Goal: Task Accomplishment & Management: Complete application form

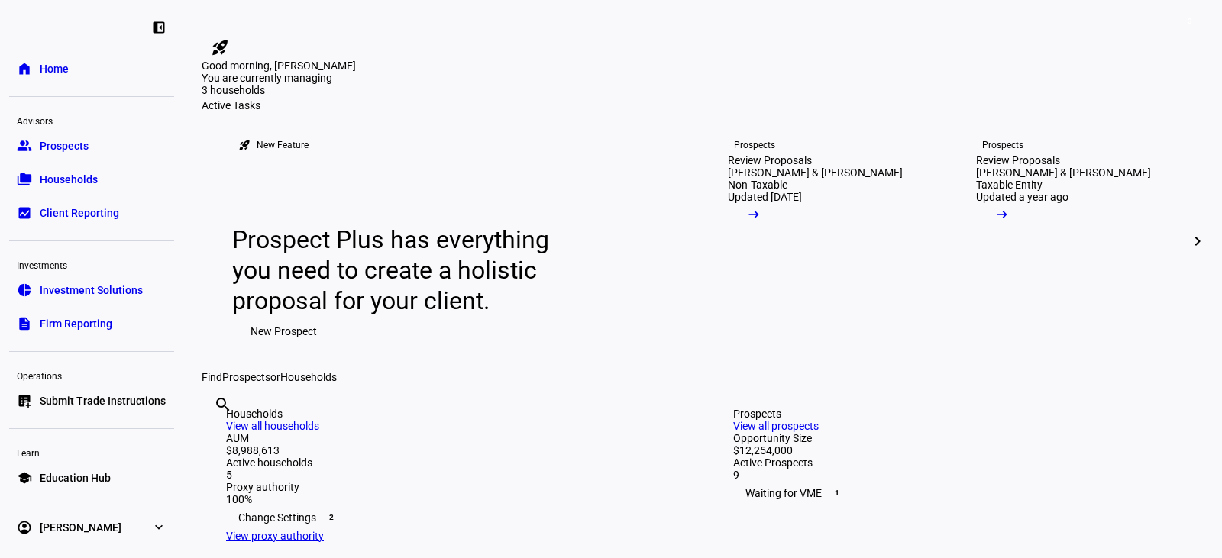
click at [138, 404] on span "Submit Trade Instructions" at bounding box center [103, 400] width 126 height 15
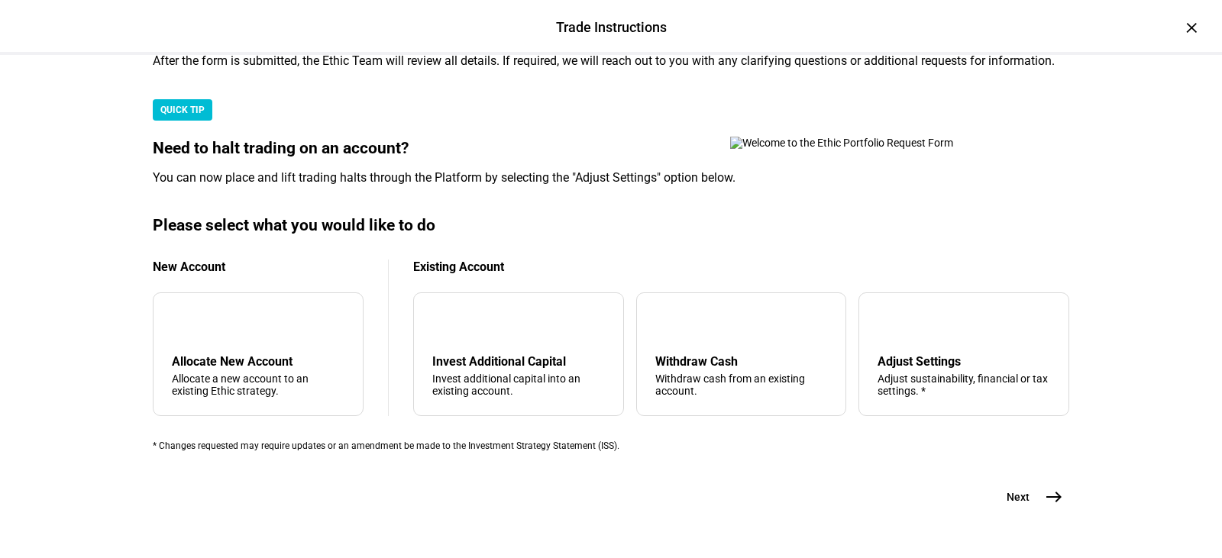
scroll to position [458, 0]
click at [898, 354] on div "Adjust Settings" at bounding box center [963, 361] width 173 height 15
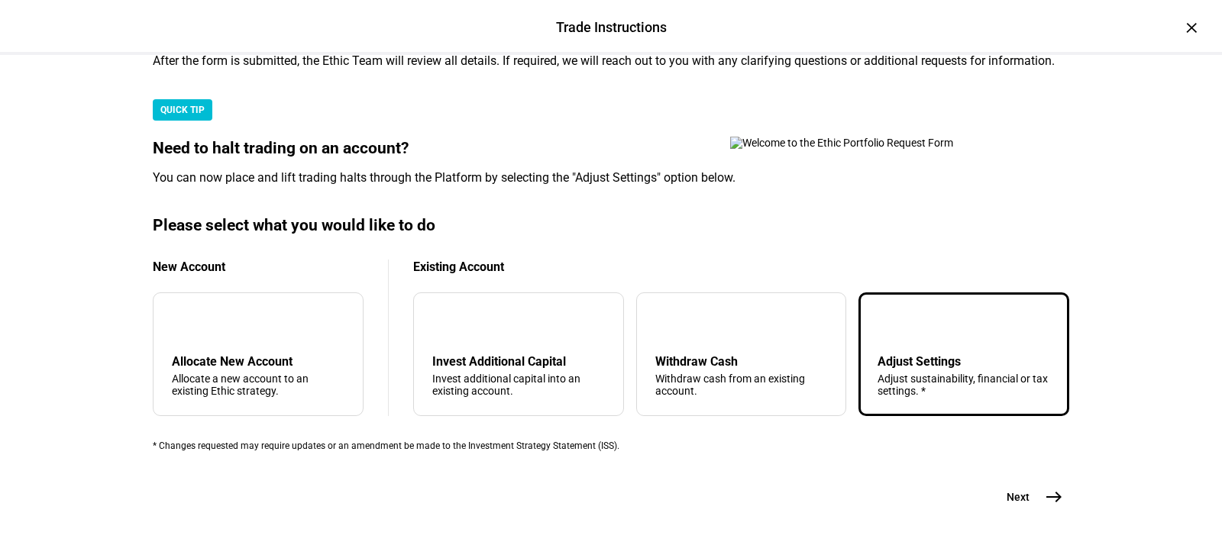
click at [1038, 512] on span "east" at bounding box center [1053, 497] width 31 height 31
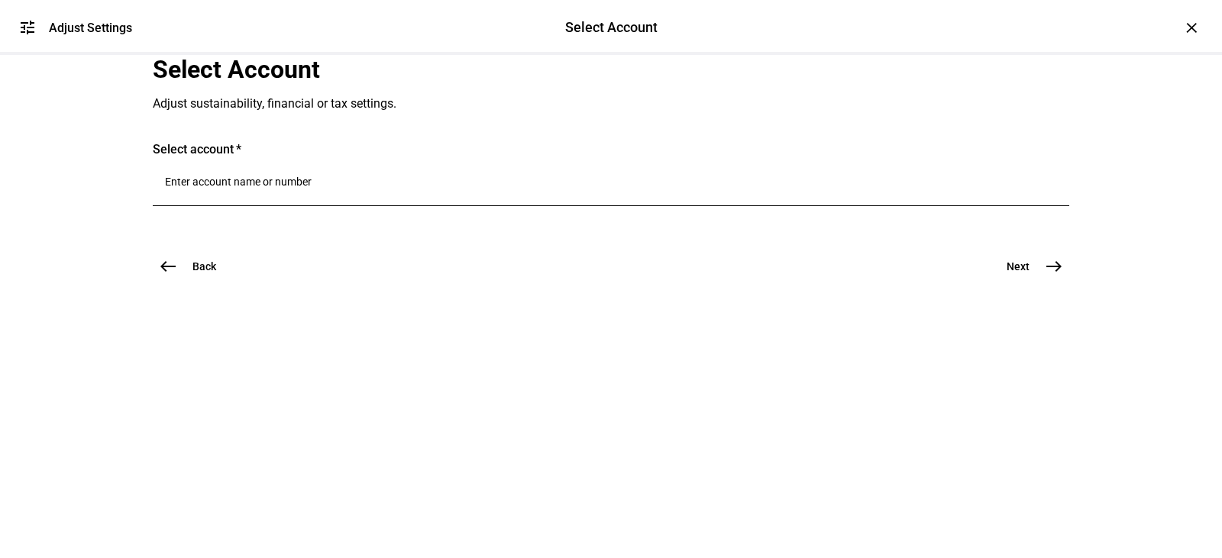
scroll to position [45, 0]
click at [235, 188] on input "Number" at bounding box center [611, 182] width 892 height 12
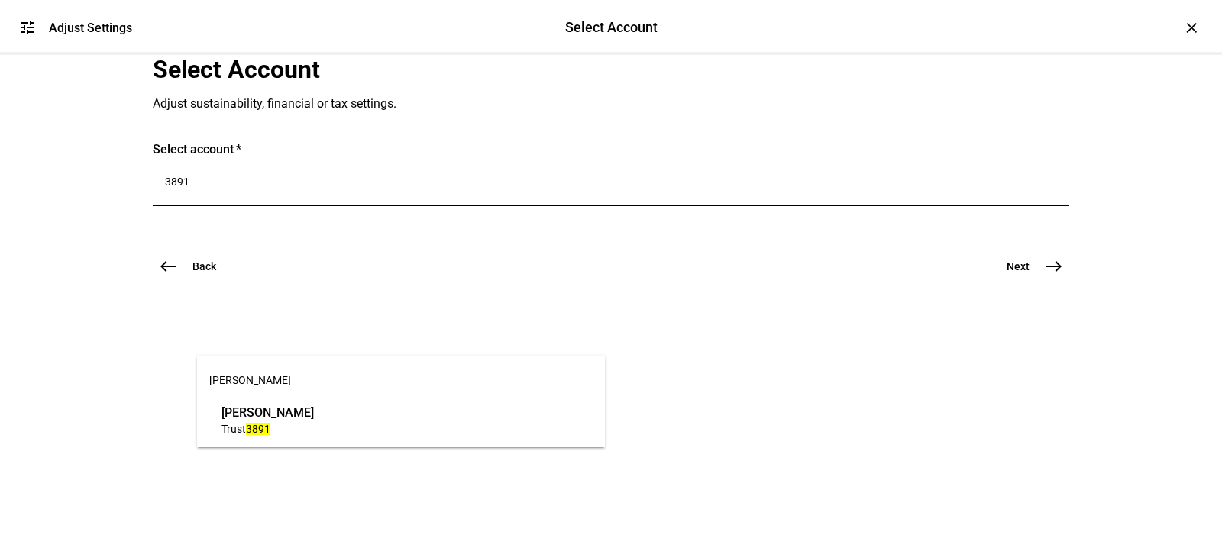
type input "3891"
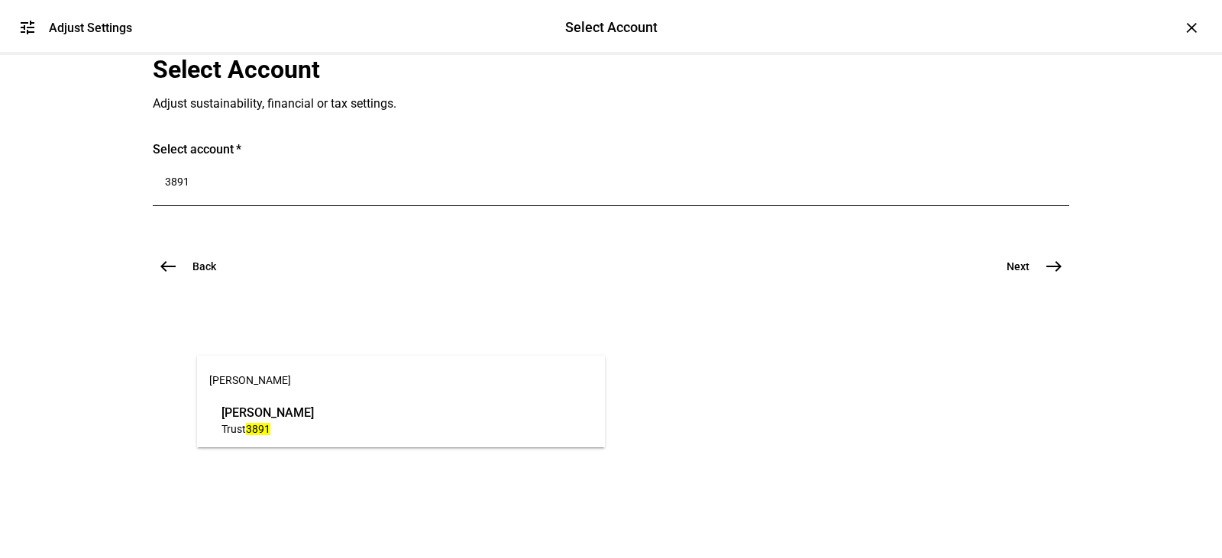
click at [314, 422] on span "Trust 3891" at bounding box center [267, 429] width 92 height 15
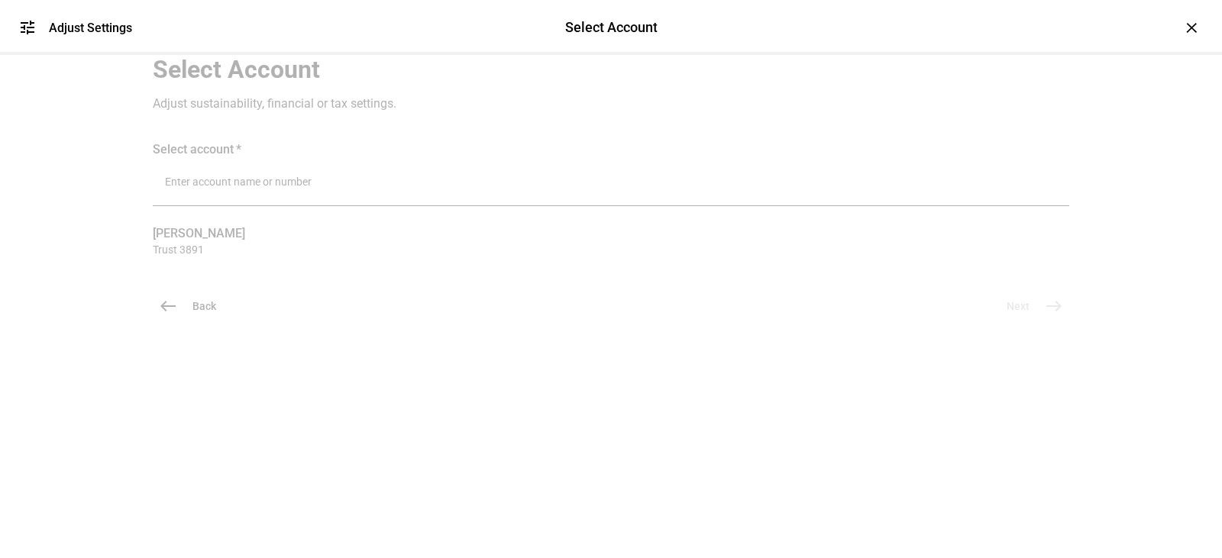
scroll to position [85, 0]
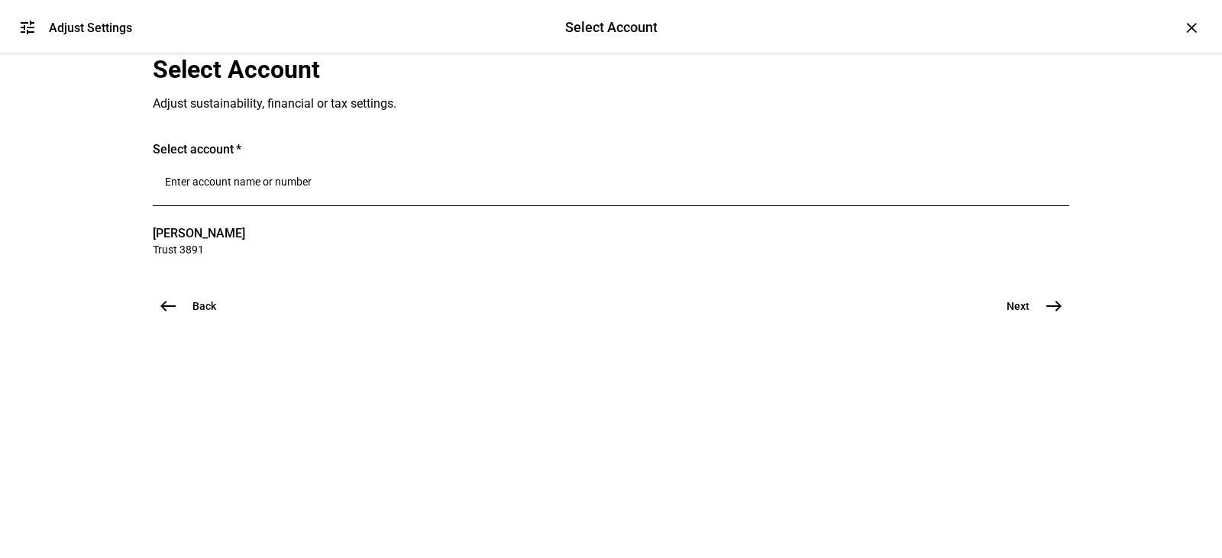
click at [392, 188] on input "Number" at bounding box center [611, 182] width 892 height 12
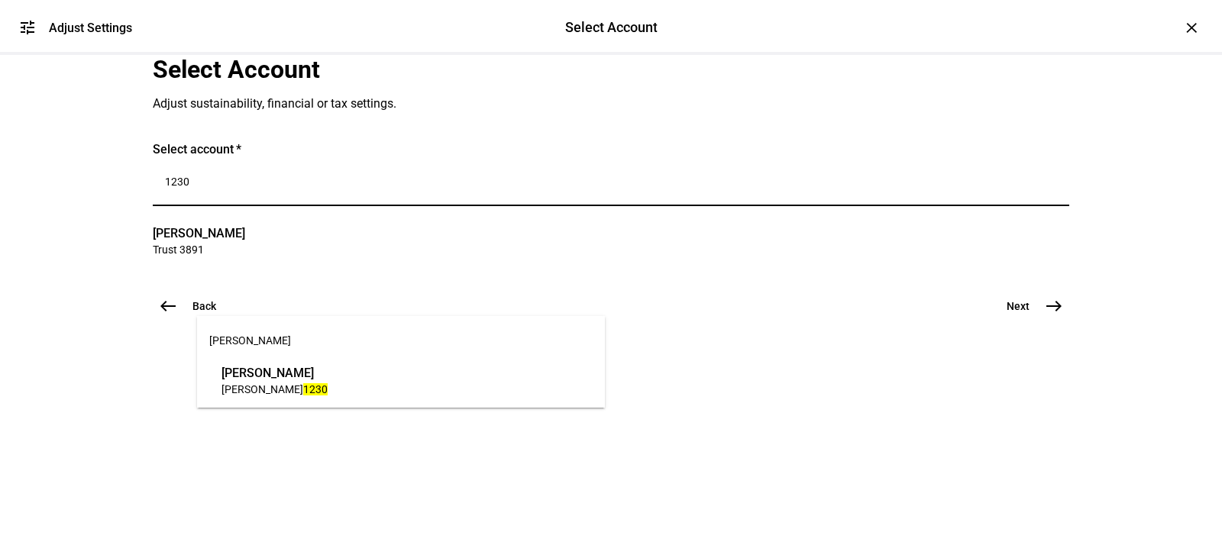
type input "1230"
click at [328, 371] on span "[PERSON_NAME]" at bounding box center [274, 373] width 106 height 18
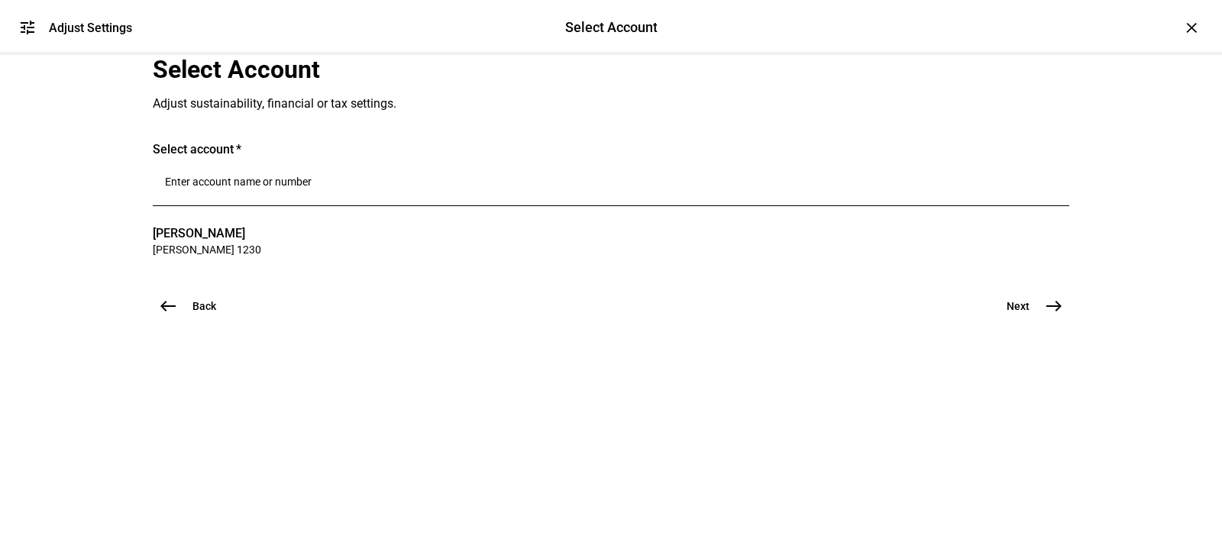
click at [312, 188] on input "Number" at bounding box center [611, 182] width 892 height 12
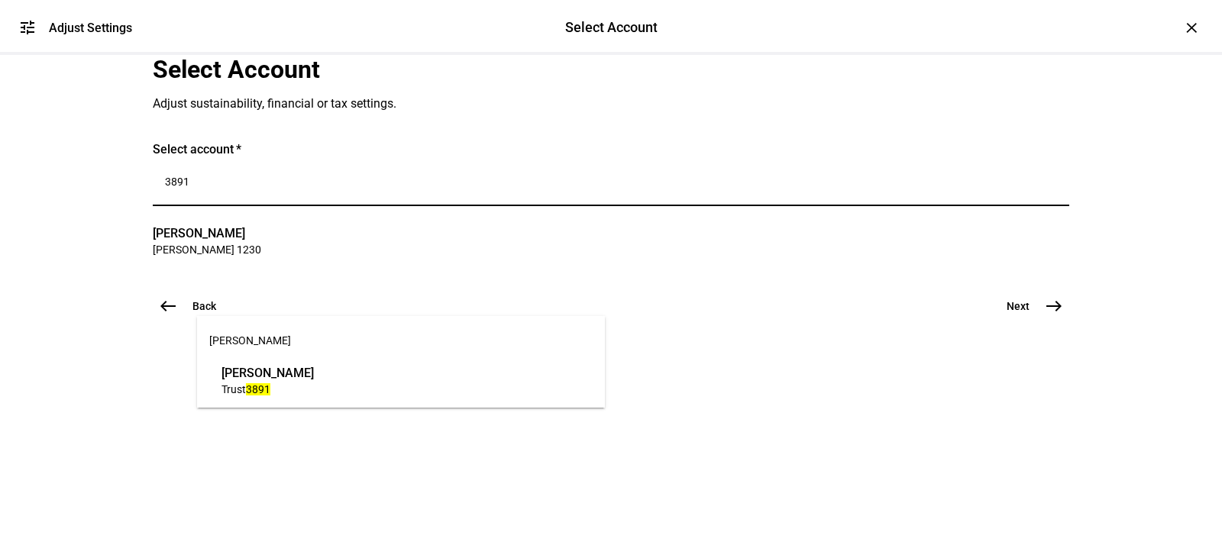
type input "3891"
click at [297, 372] on span "[PERSON_NAME]" at bounding box center [267, 373] width 92 height 18
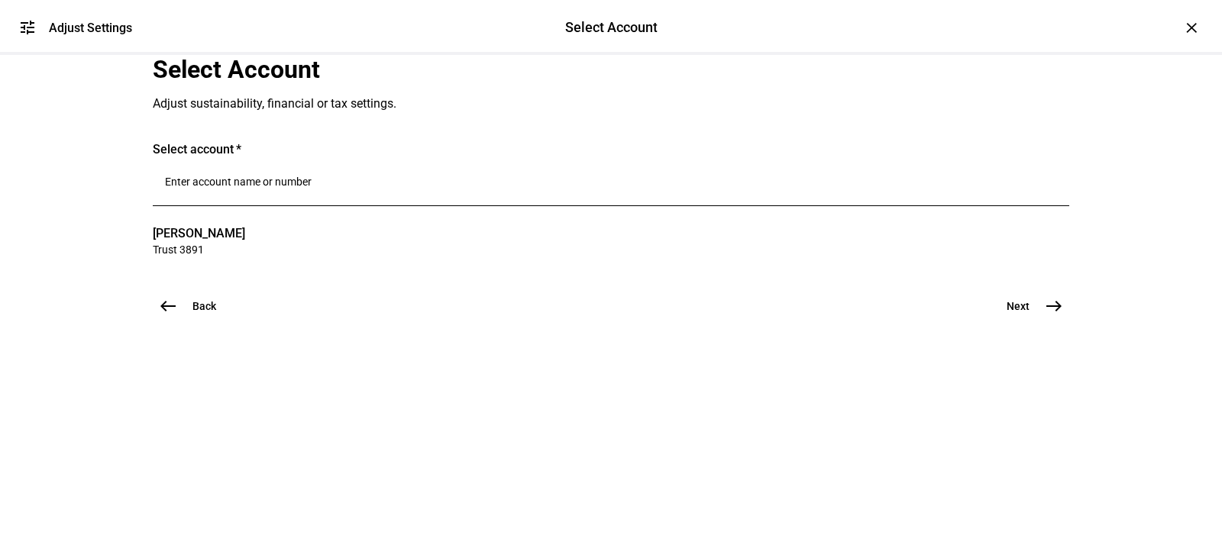
click at [1058, 321] on span "east" at bounding box center [1053, 306] width 31 height 31
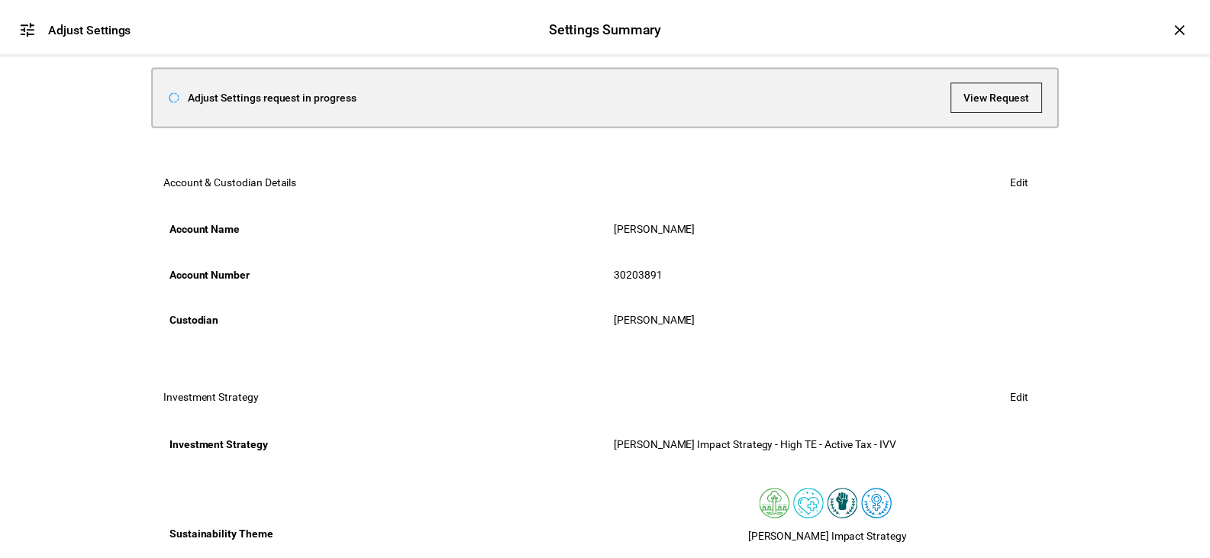
scroll to position [153, 0]
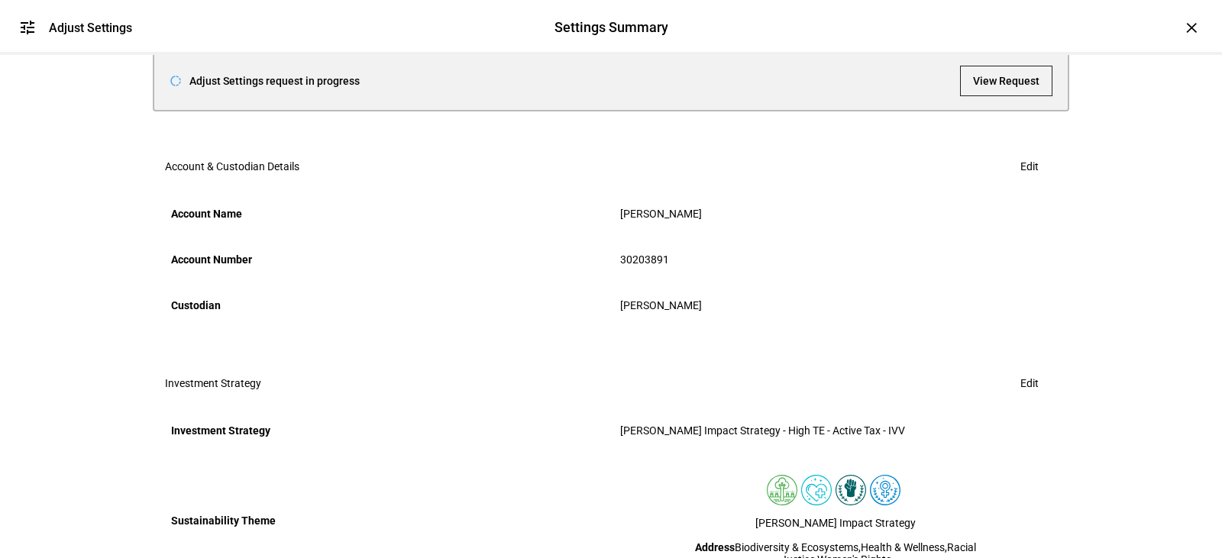
click at [1016, 96] on span "View Request" at bounding box center [1006, 81] width 66 height 31
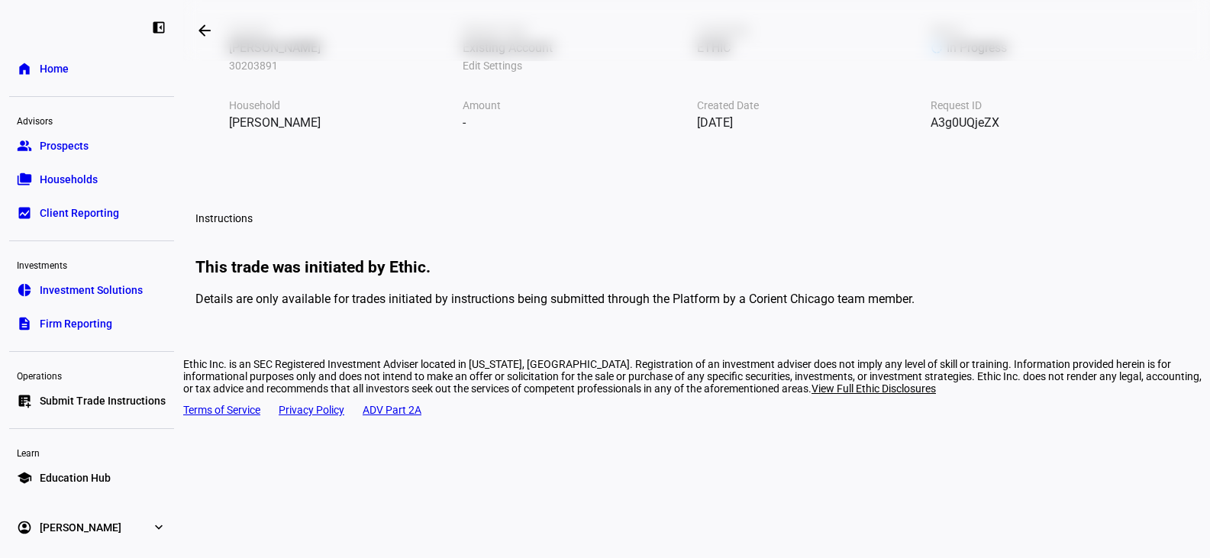
scroll to position [110, 0]
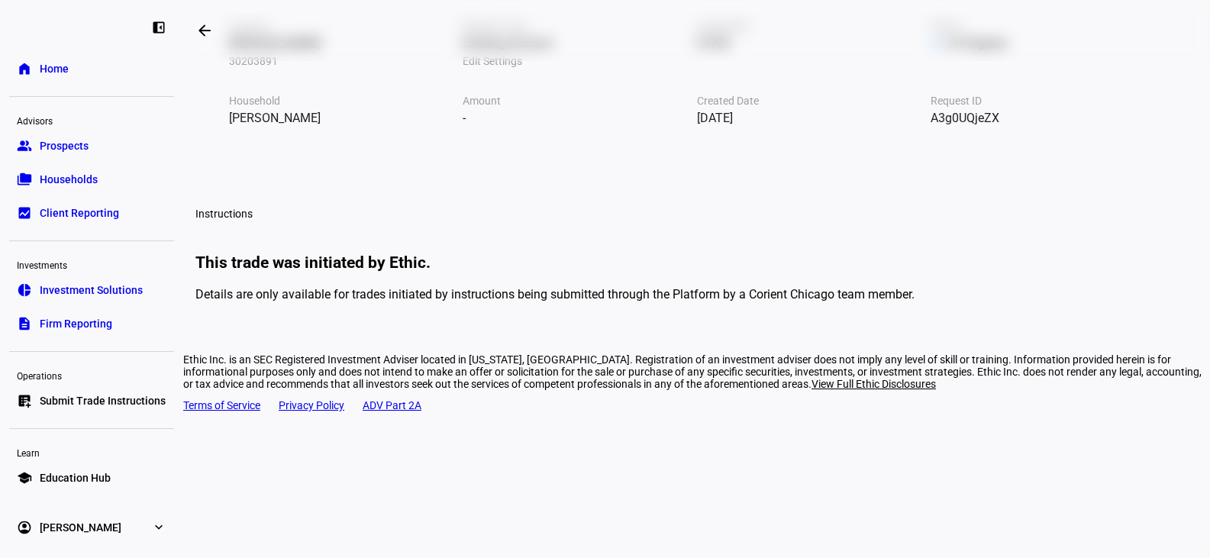
click at [89, 399] on span "Submit Trade Instructions" at bounding box center [103, 400] width 126 height 15
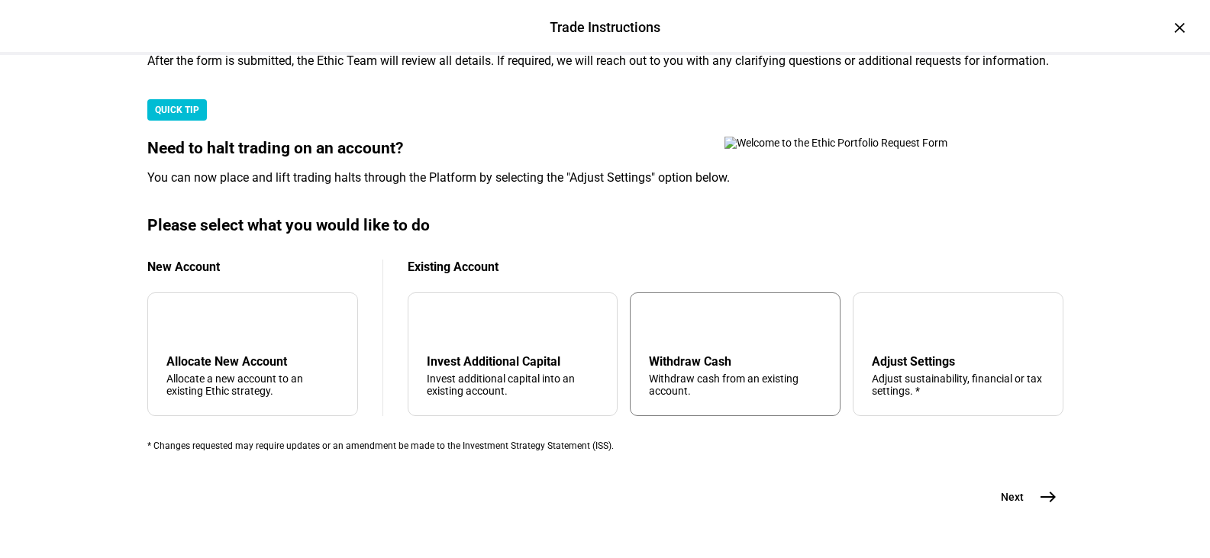
scroll to position [507, 0]
click at [887, 292] on div "tune Adjust Settings Adjust sustainability, financial or tax settings. *" at bounding box center [958, 354] width 211 height 124
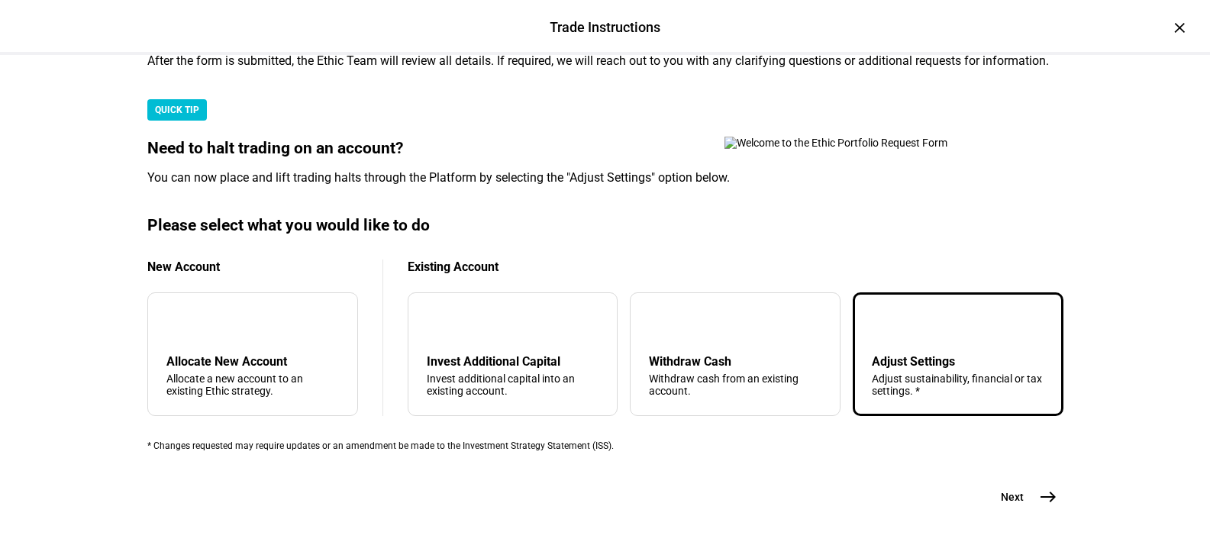
click at [1027, 482] on button "Next east" at bounding box center [1023, 497] width 81 height 31
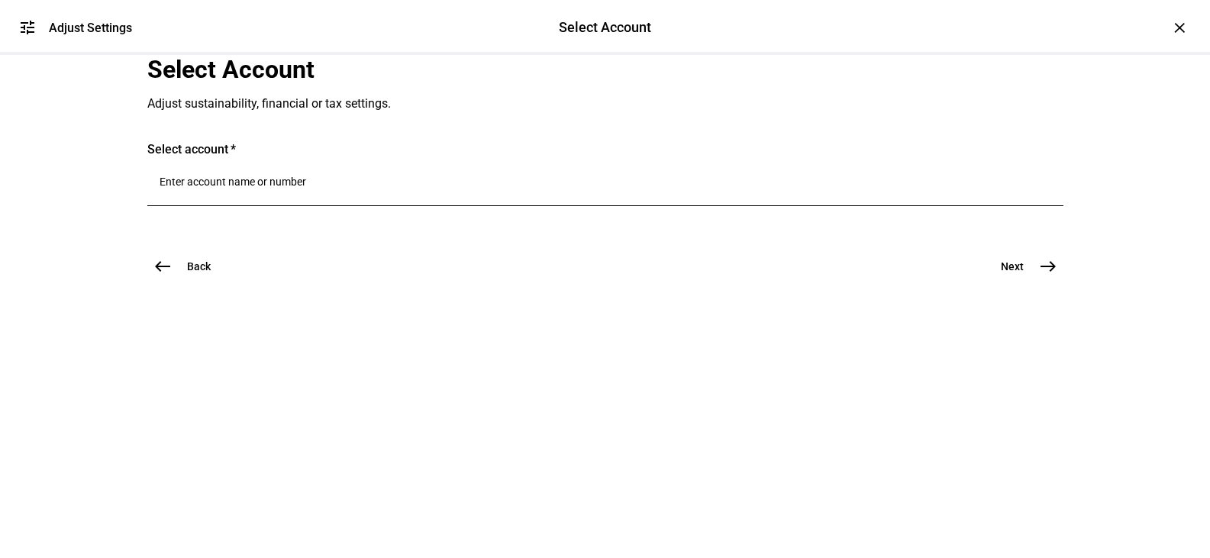
scroll to position [45, 0]
click at [393, 188] on input "Number" at bounding box center [606, 182] width 892 height 12
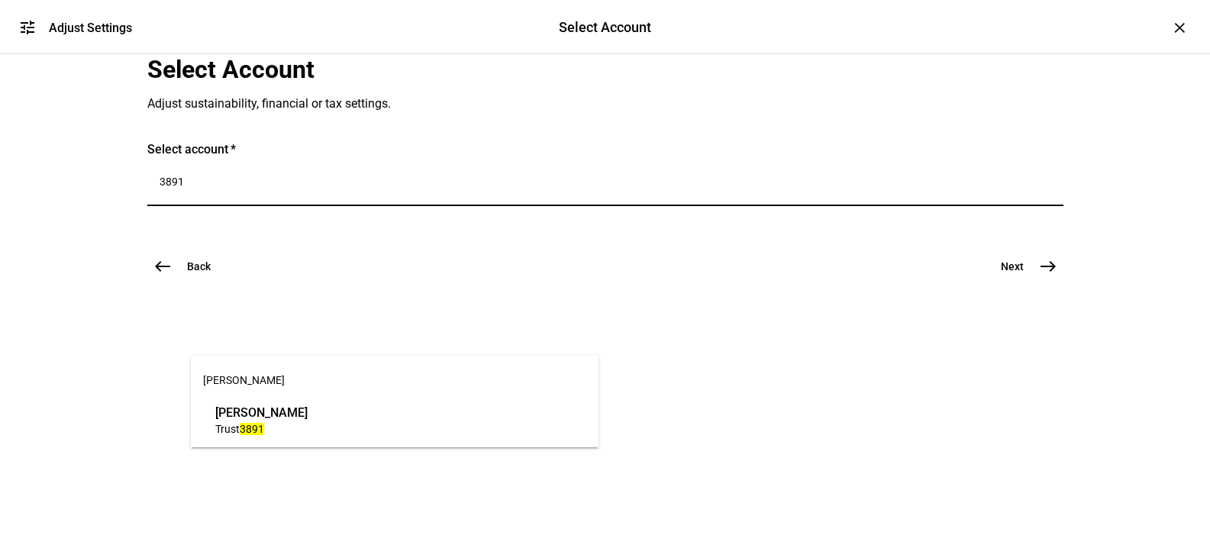
type input "3891"
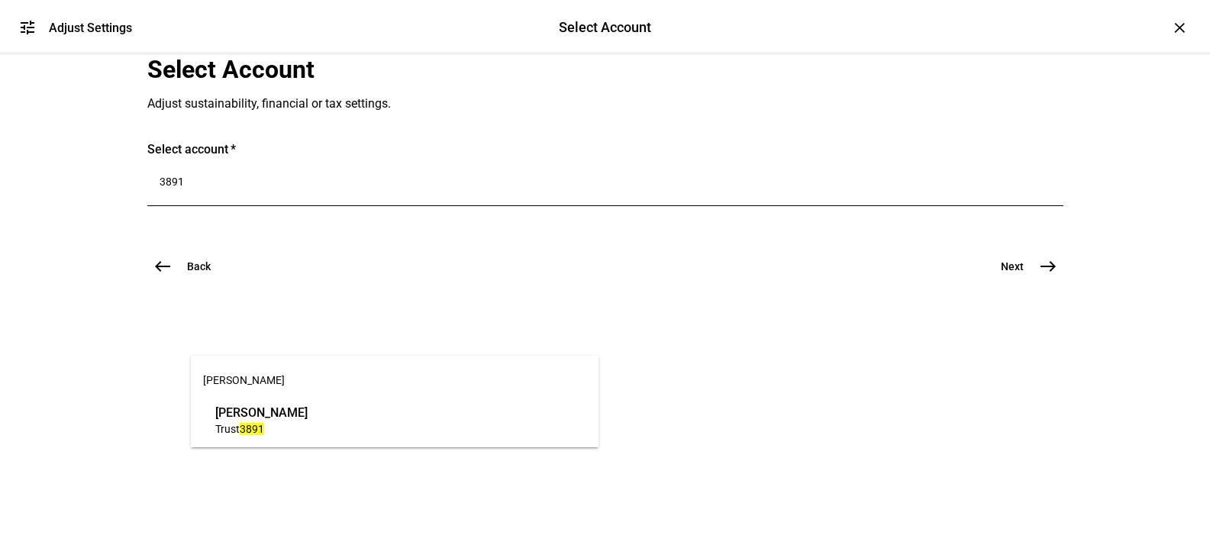
click at [308, 409] on span "[PERSON_NAME]" at bounding box center [261, 413] width 92 height 18
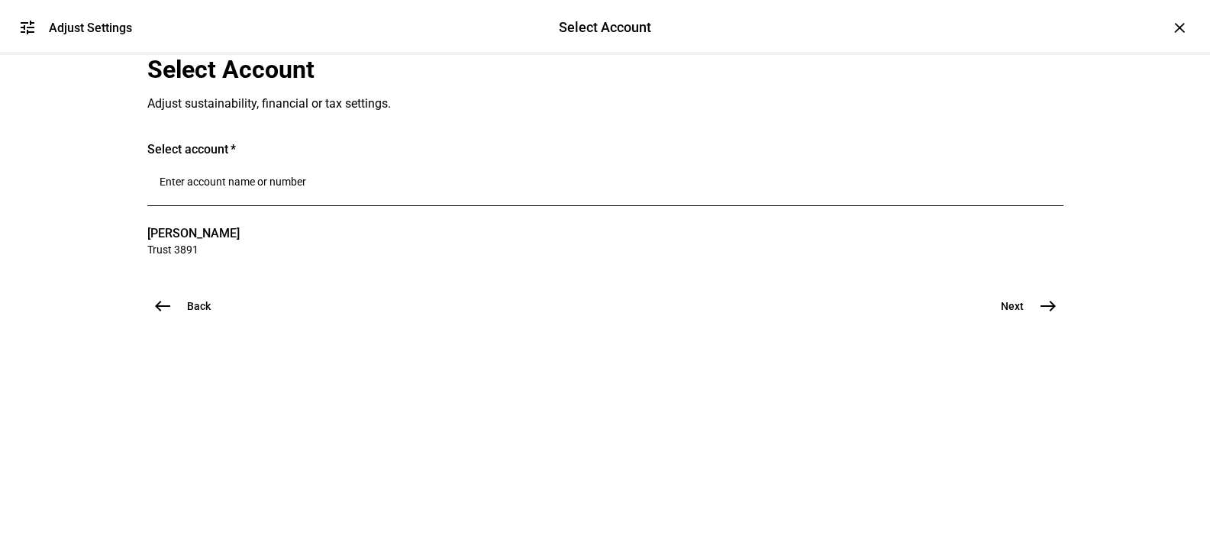
click at [1033, 321] on span "east" at bounding box center [1048, 306] width 31 height 31
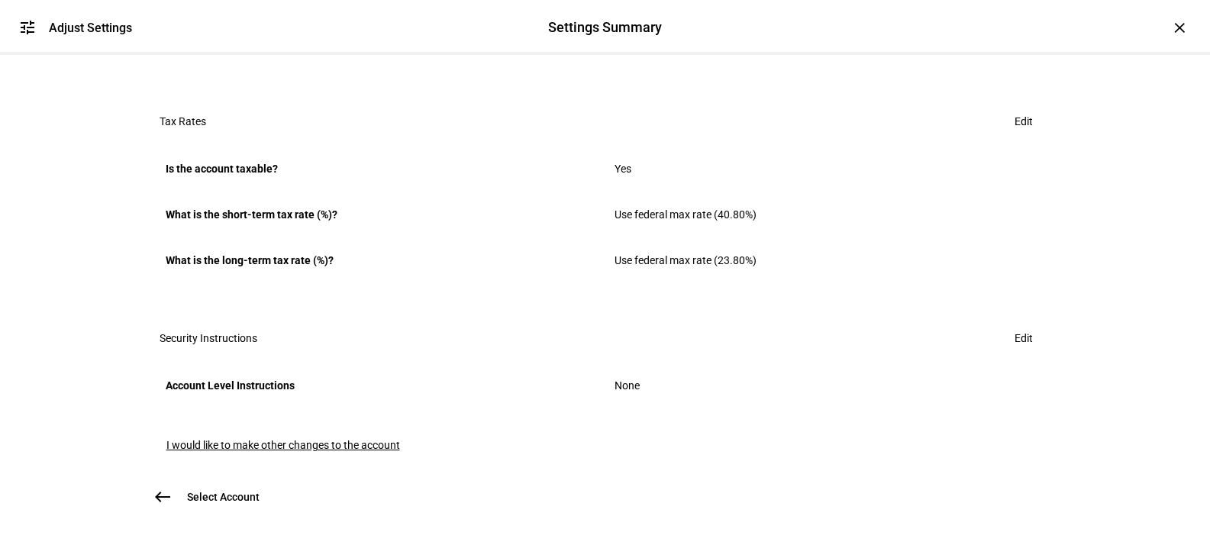
scroll to position [1055, 0]
click at [347, 439] on span "I would like to make other changes to the account" at bounding box center [283, 445] width 234 height 12
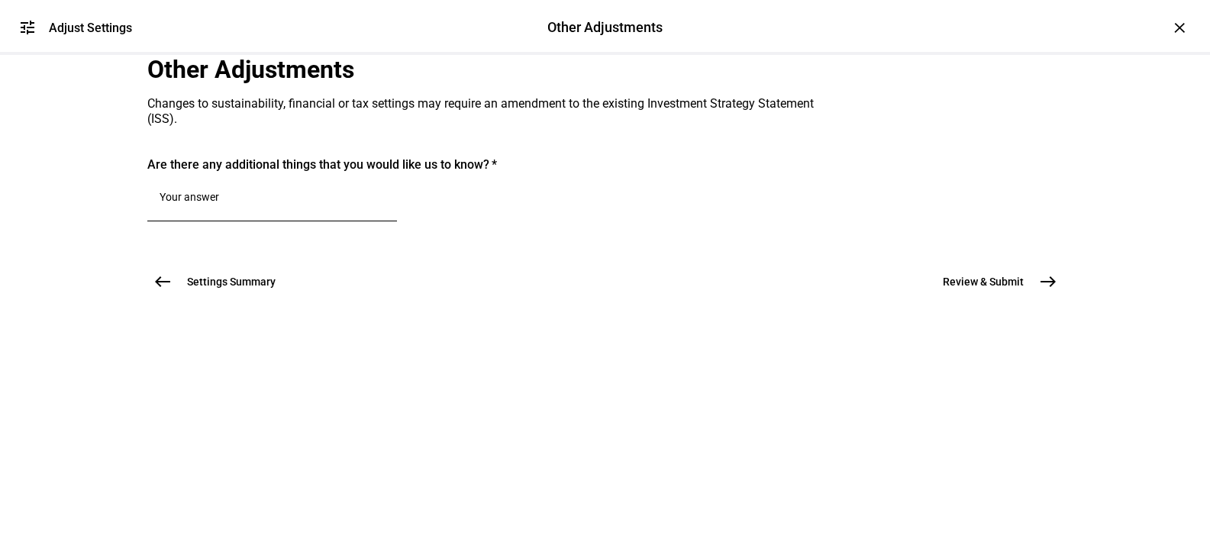
scroll to position [0, 0]
click at [350, 209] on textarea at bounding box center [272, 200] width 225 height 18
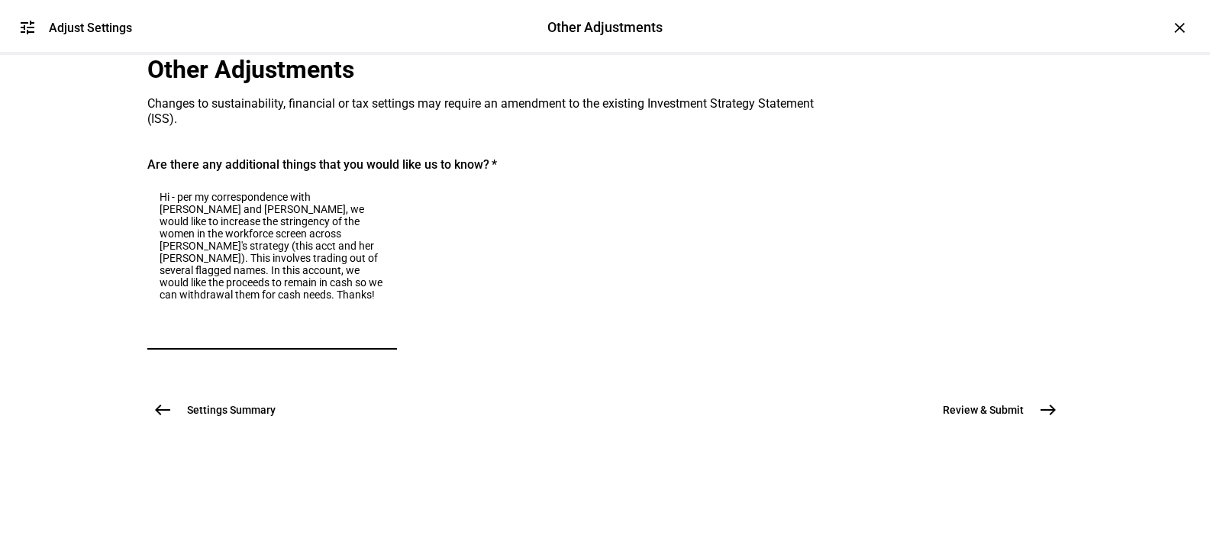
click at [273, 338] on textarea "Hi - per my correspondence with [PERSON_NAME] and [PERSON_NAME], we would like …" at bounding box center [272, 264] width 225 height 147
click at [384, 338] on textarea "Hi - per my correspondence with [PERSON_NAME] and [PERSON_NAME], we would like …" at bounding box center [272, 264] width 225 height 147
type textarea "Hi - per my correspondence with [PERSON_NAME] and [PERSON_NAME], we would like …"
click at [1048, 419] on mat-icon "east" at bounding box center [1048, 410] width 18 height 18
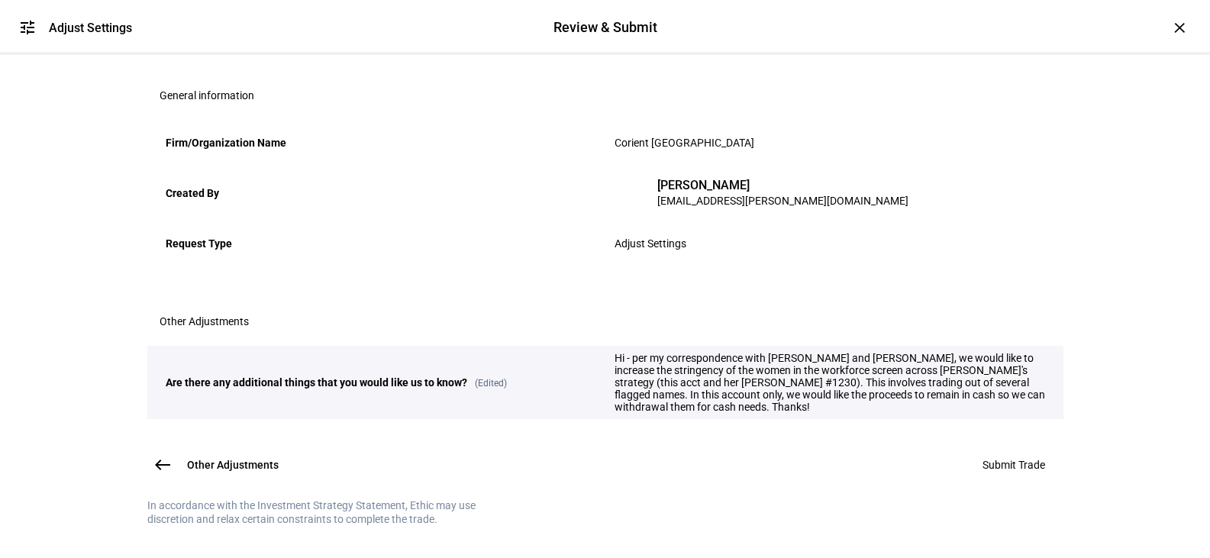
scroll to position [347, 0]
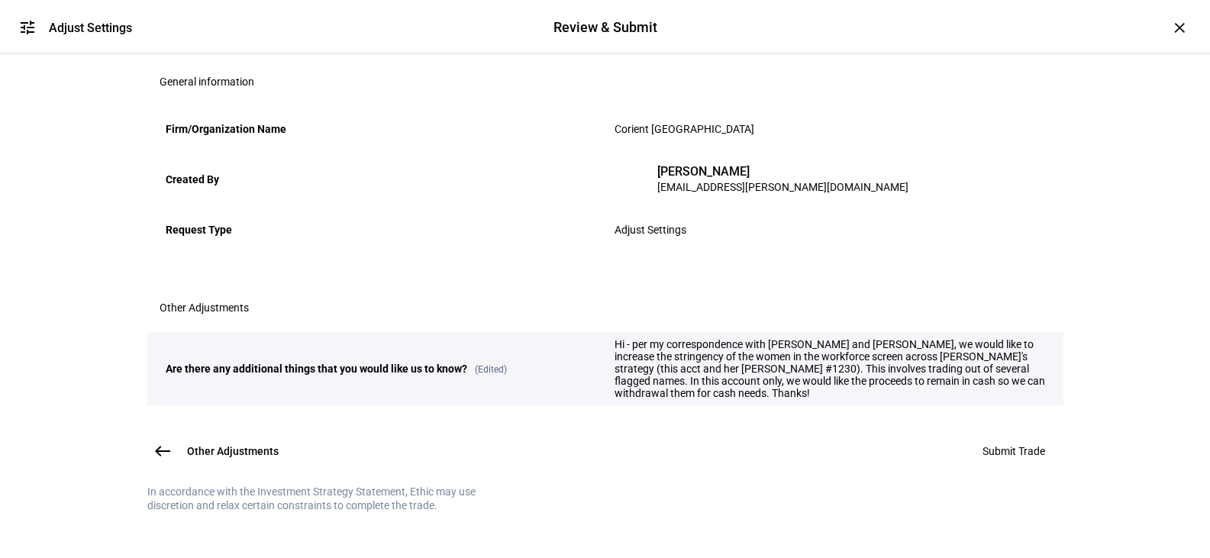
click at [1000, 445] on span "Submit Trade" at bounding box center [1014, 451] width 63 height 12
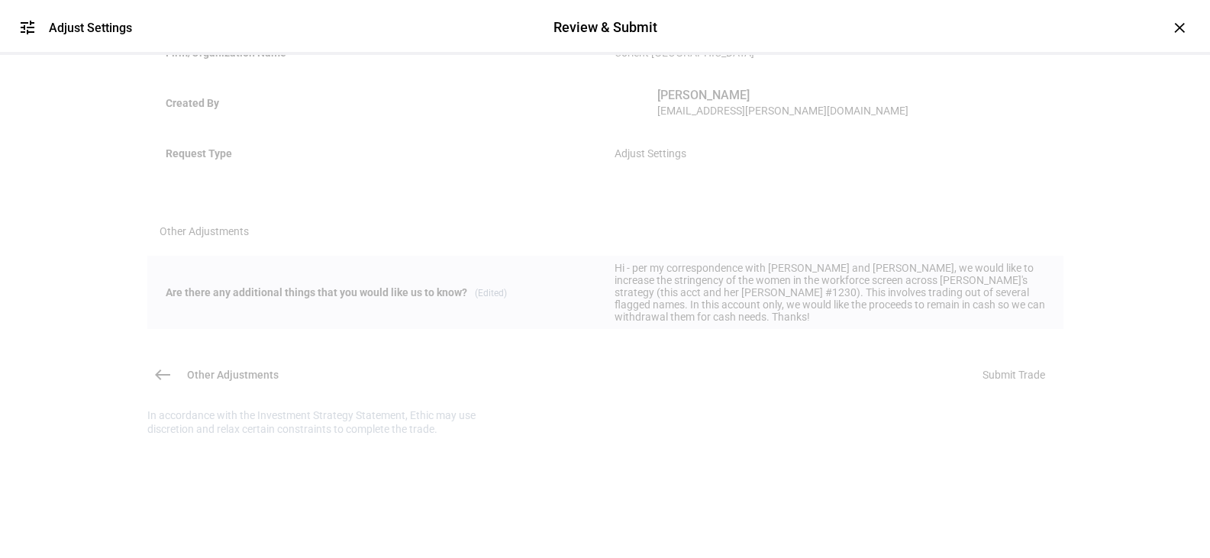
scroll to position [69, 0]
